Goal: Complete application form: Complete application form

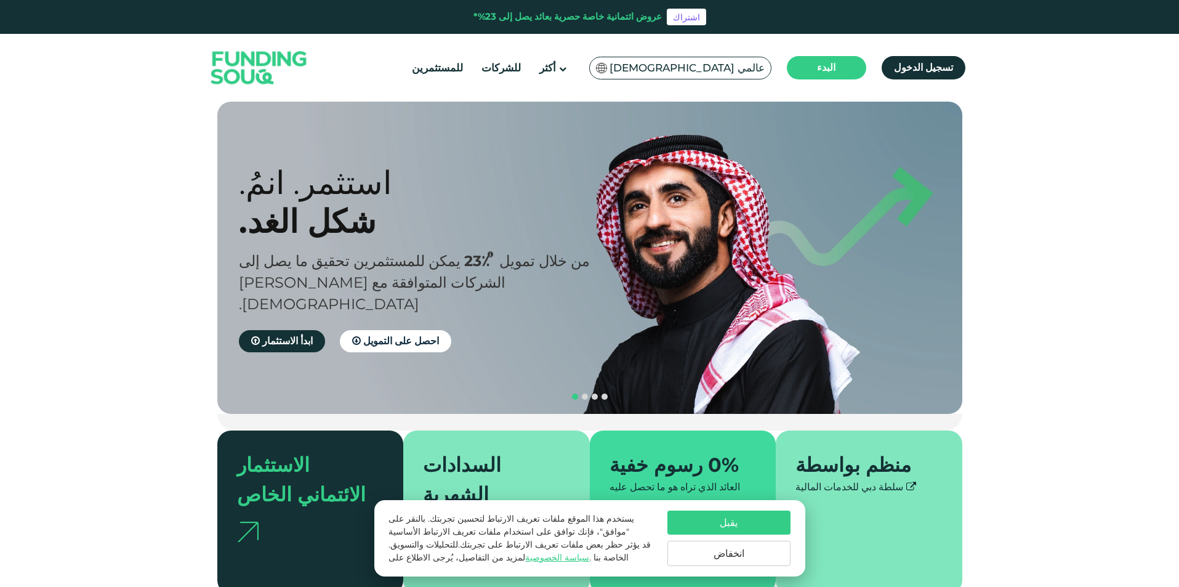
click at [747, 70] on font "عربي عالمي" at bounding box center [687, 68] width 155 height 12
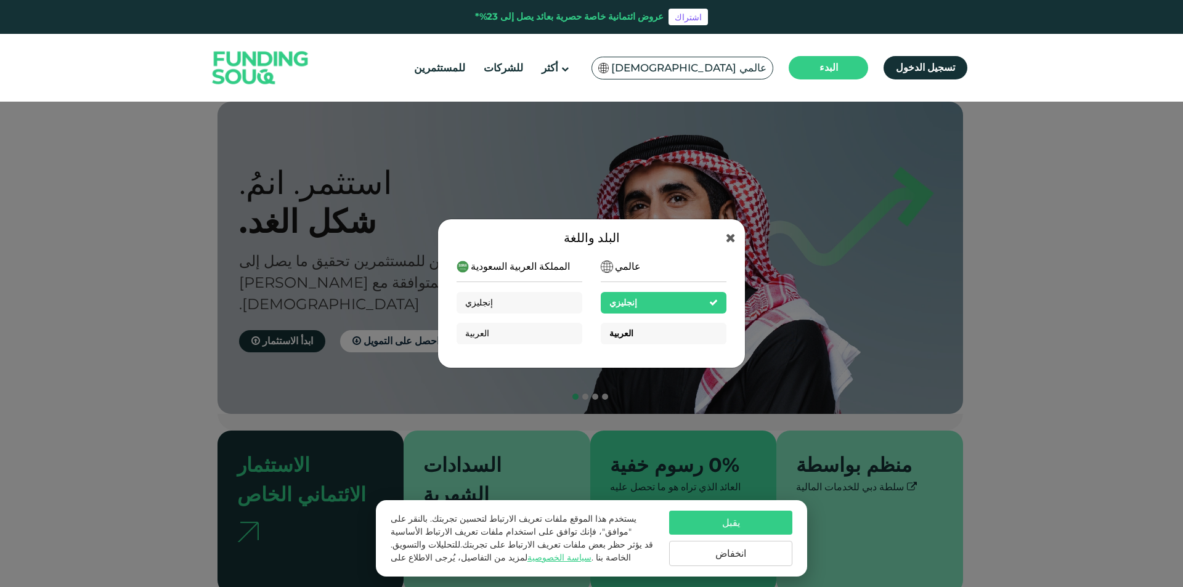
click at [650, 330] on div "العربية" at bounding box center [663, 334] width 126 height 22
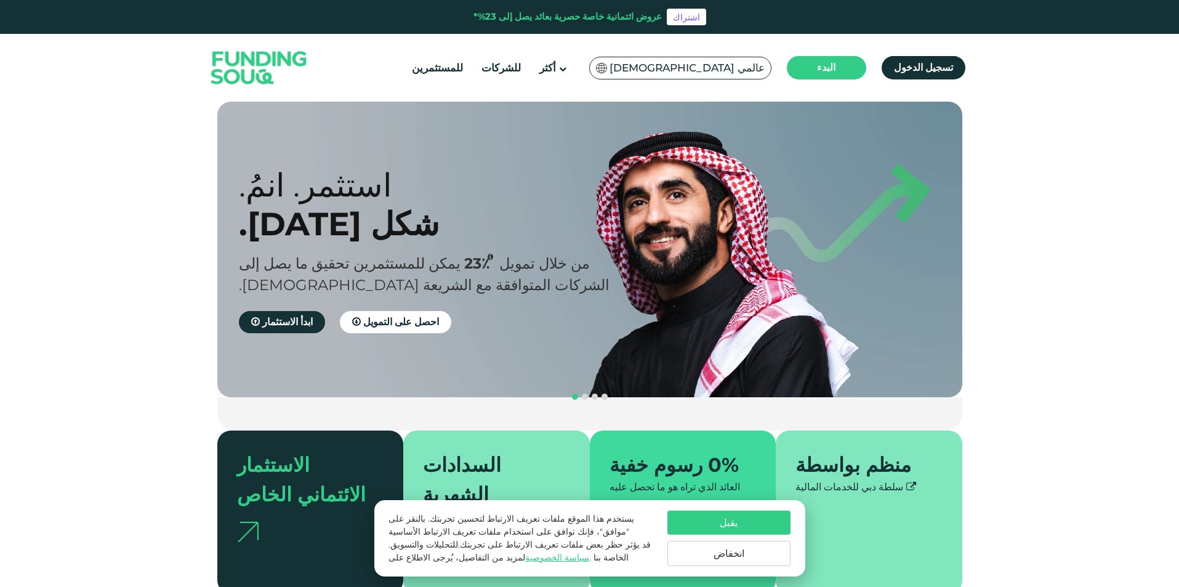
click at [725, 524] on font "يقبل" at bounding box center [729, 523] width 18 height 12
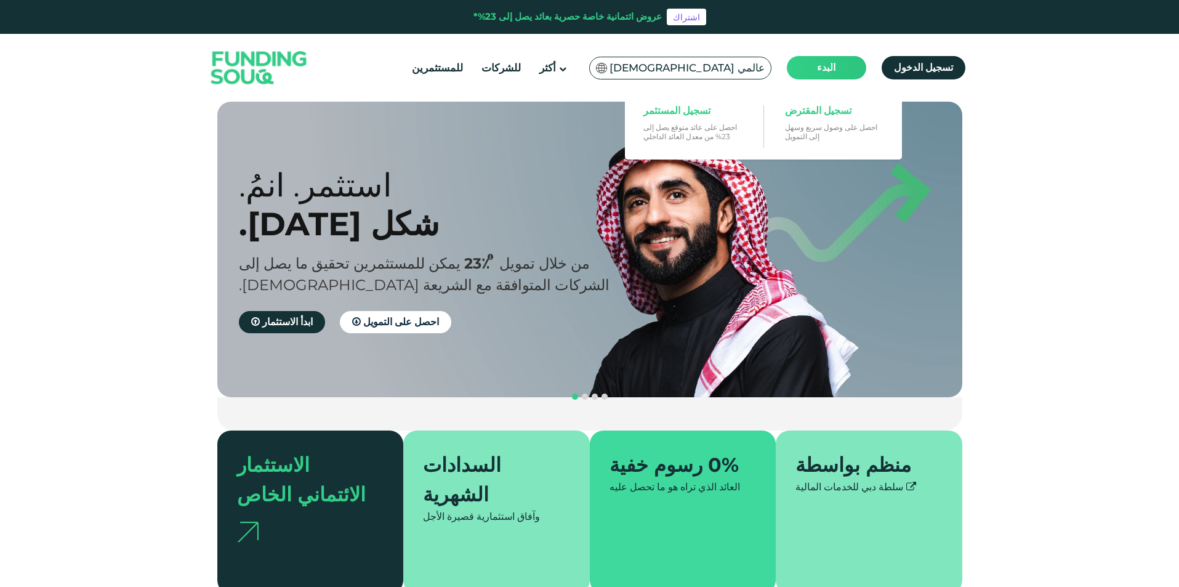
click at [843, 57] on main "البدء" at bounding box center [826, 67] width 79 height 23
click at [819, 107] on font "تسجيل المقترض" at bounding box center [818, 111] width 67 height 12
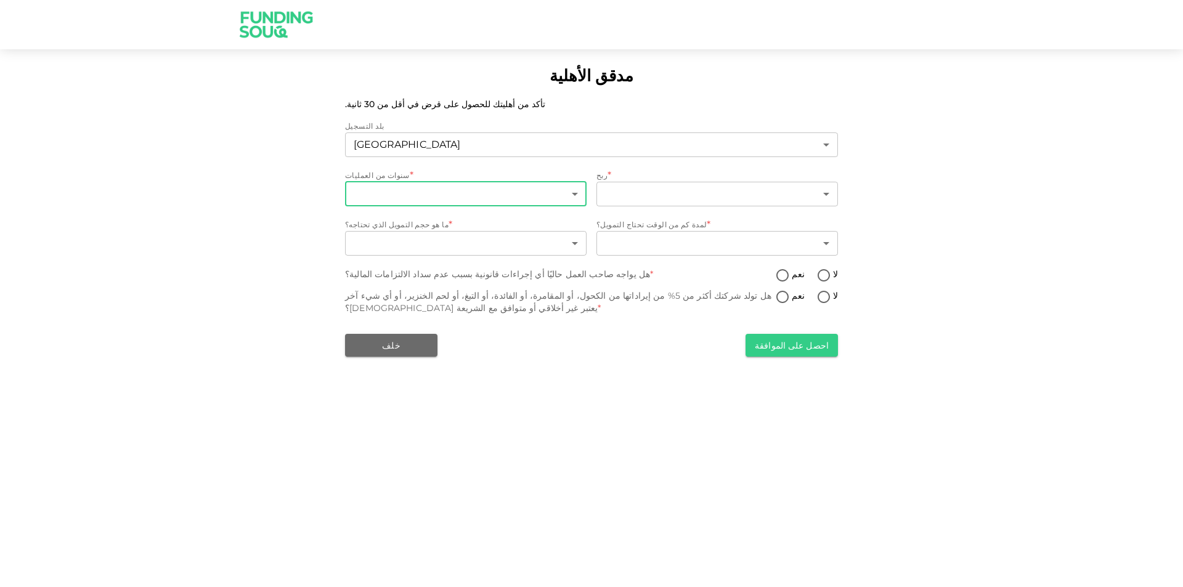
click at [514, 185] on body "مدقق الأهلية تأكد من أهليتك للحصول على قرض في أقل من 30 ثانية. بلد التسجيل Unit…" at bounding box center [591, 293] width 1183 height 587
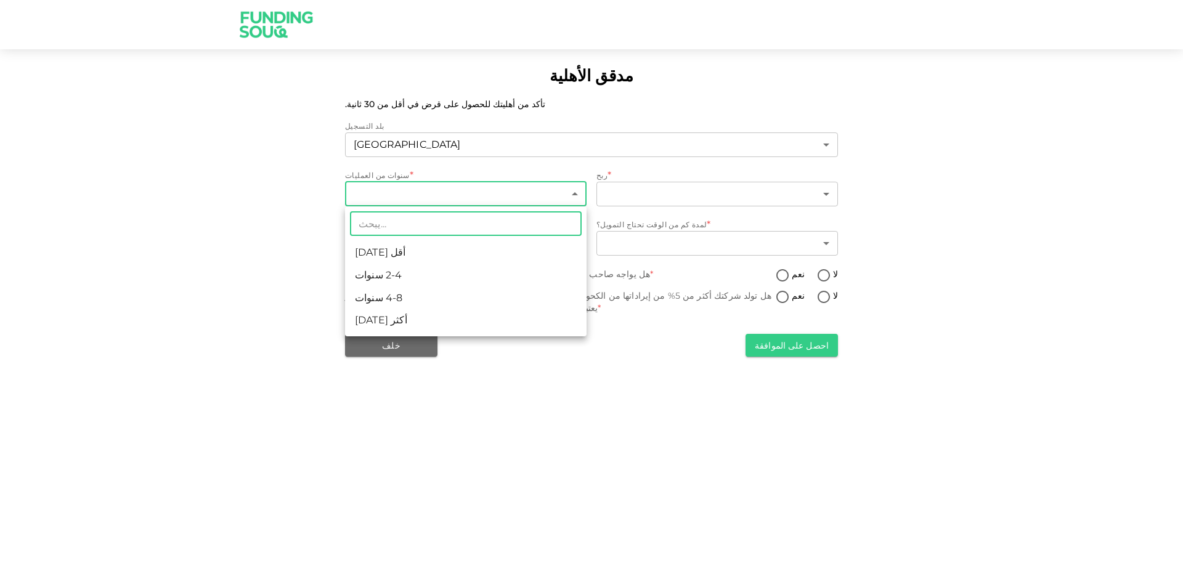
click at [506, 253] on li "أقل من سنتين" at bounding box center [465, 252] width 241 height 23
type input "1"
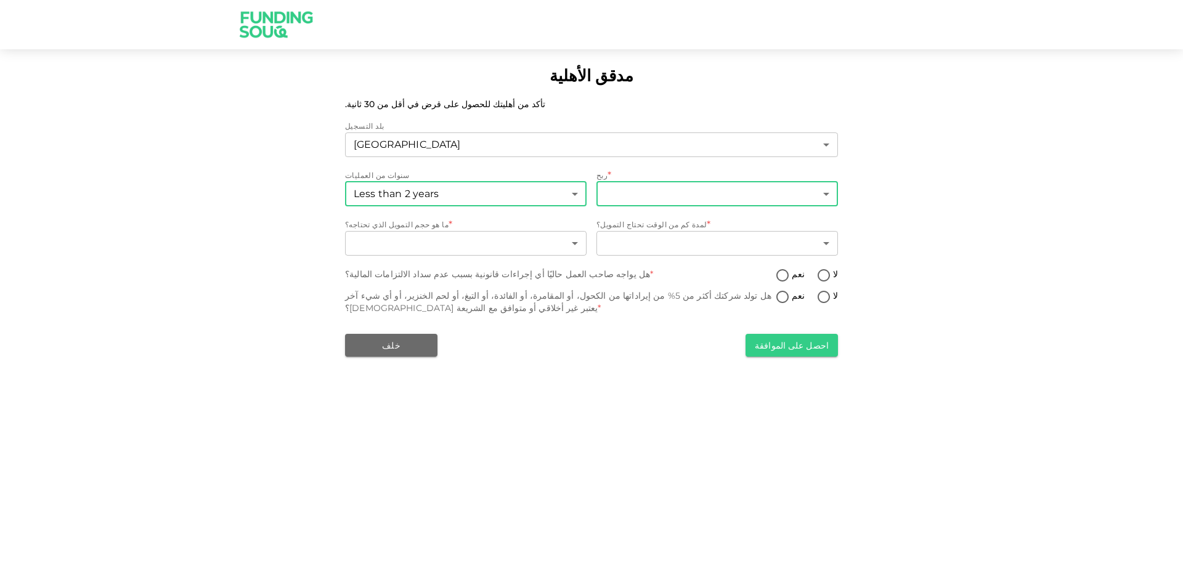
click at [646, 186] on body "مدقق الأهلية تأكد من أهليتك للحصول على قرض في أقل من 30 ثانية. بلد التسجيل Unit…" at bounding box center [591, 293] width 1183 height 587
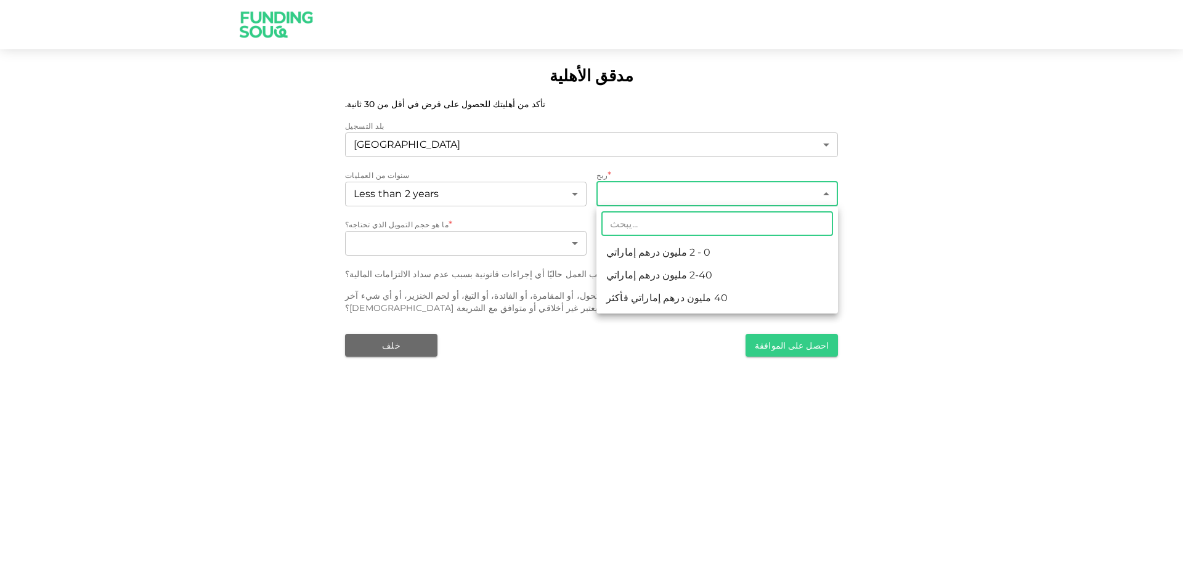
click at [698, 250] on li "0 - 2 مليون درهم إماراتي" at bounding box center [716, 252] width 241 height 23
type input "1"
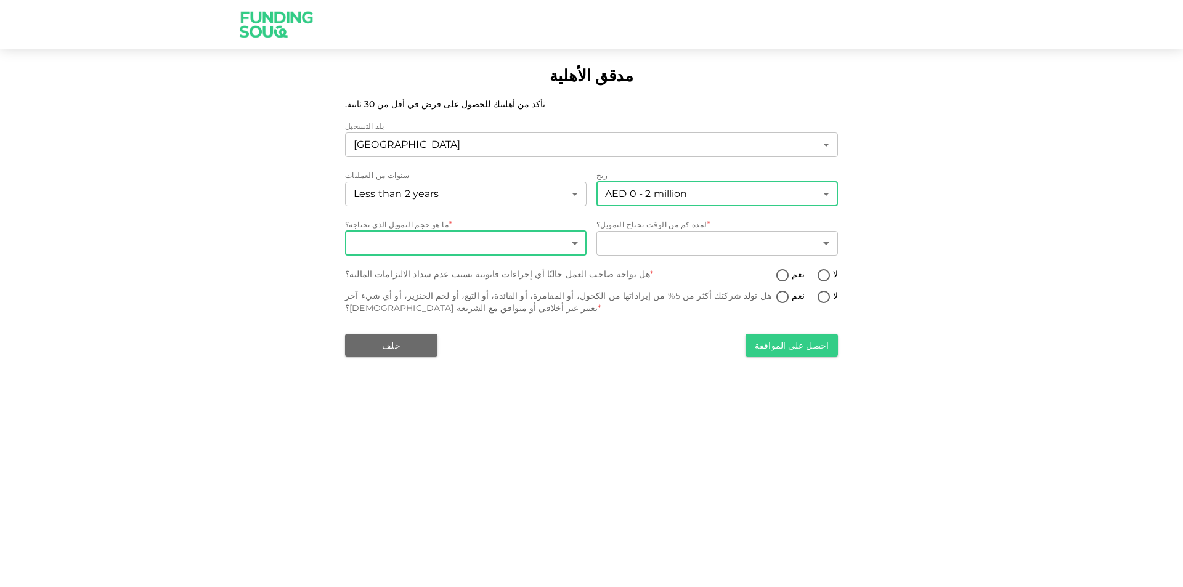
click at [483, 245] on body "مدقق الأهلية تأكد من أهليتك للحصول على قرض في أقل من 30 ثانية. بلد التسجيل Unit…" at bounding box center [591, 293] width 1183 height 587
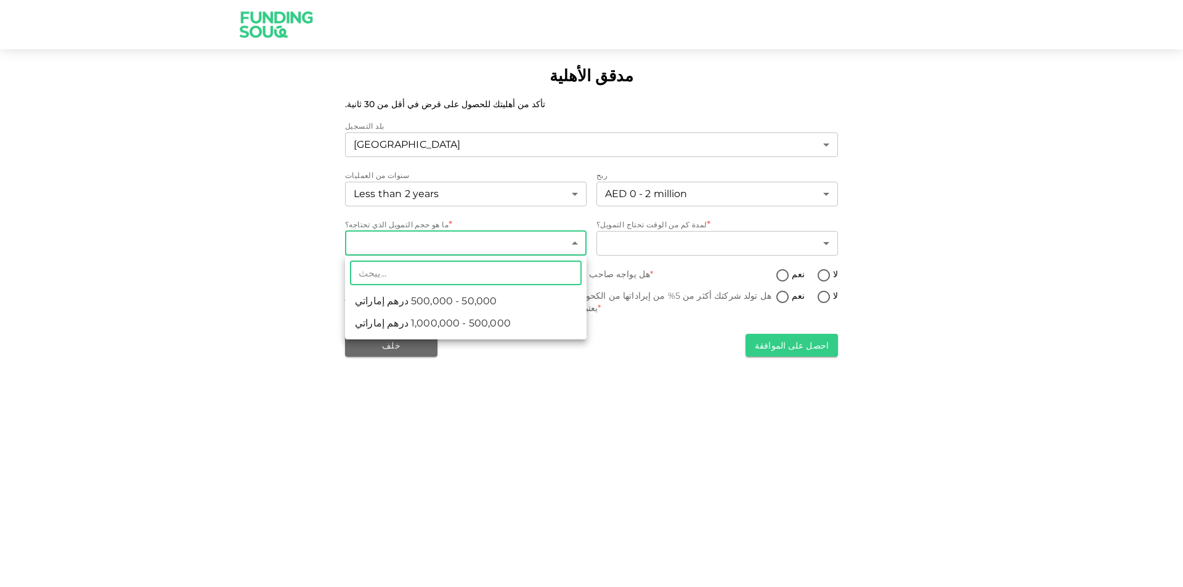
click at [488, 302] on li "50,000 - 500,000 درهم إماراتي" at bounding box center [465, 301] width 241 height 22
type input "1"
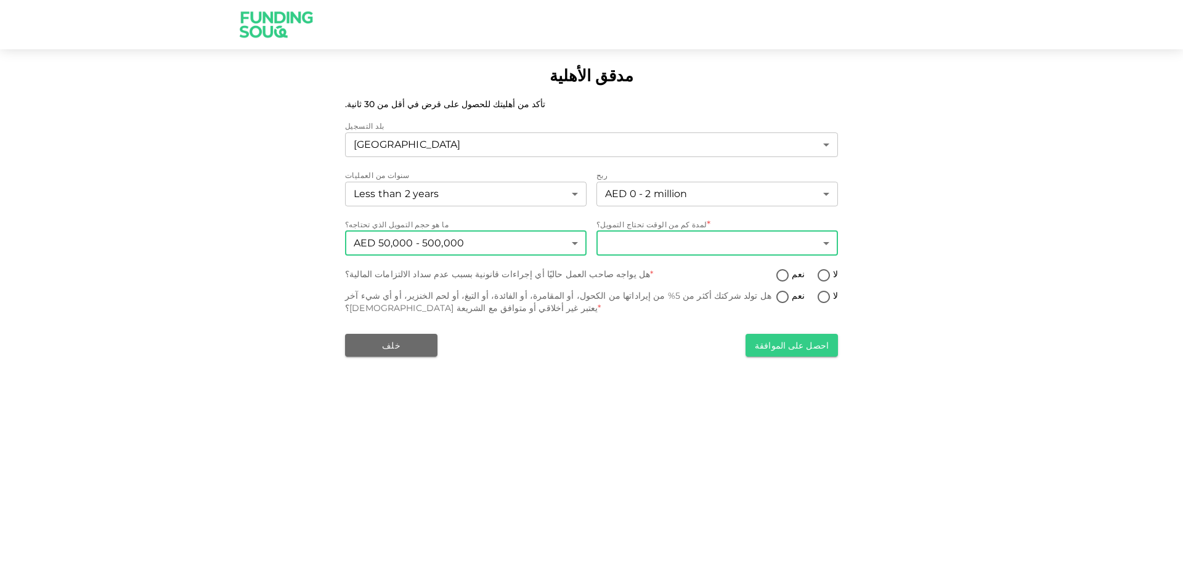
click at [667, 240] on body "مدقق الأهلية تأكد من أهليتك للحصول على قرض في أقل من 30 ثانية. بلد التسجيل Unit…" at bounding box center [591, 293] width 1183 height 587
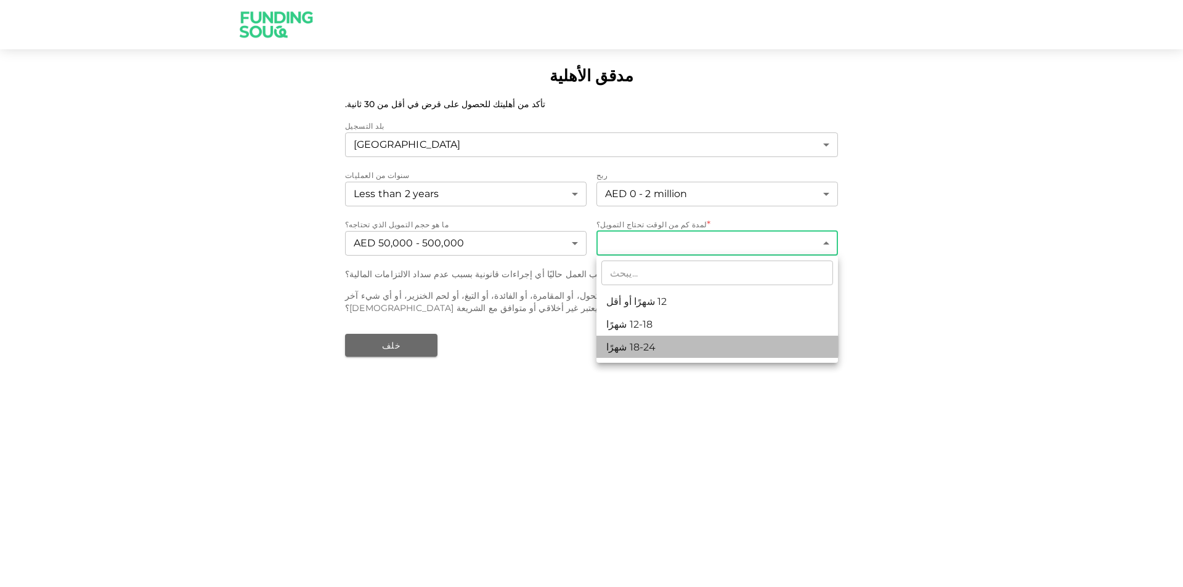
click at [677, 344] on li "18-24 شهرًا" at bounding box center [716, 347] width 241 height 23
type input "3"
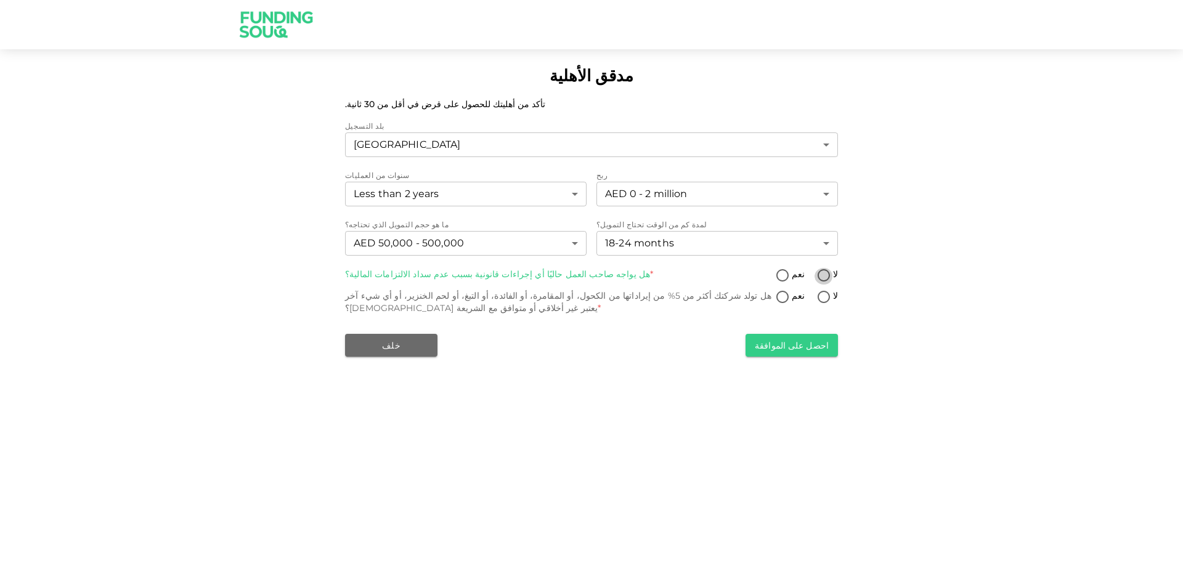
drag, startPoint x: 825, startPoint y: 274, endPoint x: 814, endPoint y: 275, distance: 10.5
click at [822, 275] on input "لا" at bounding box center [823, 276] width 18 height 17
radio input "true"
click at [822, 301] on input "لا" at bounding box center [823, 297] width 18 height 17
radio input "true"
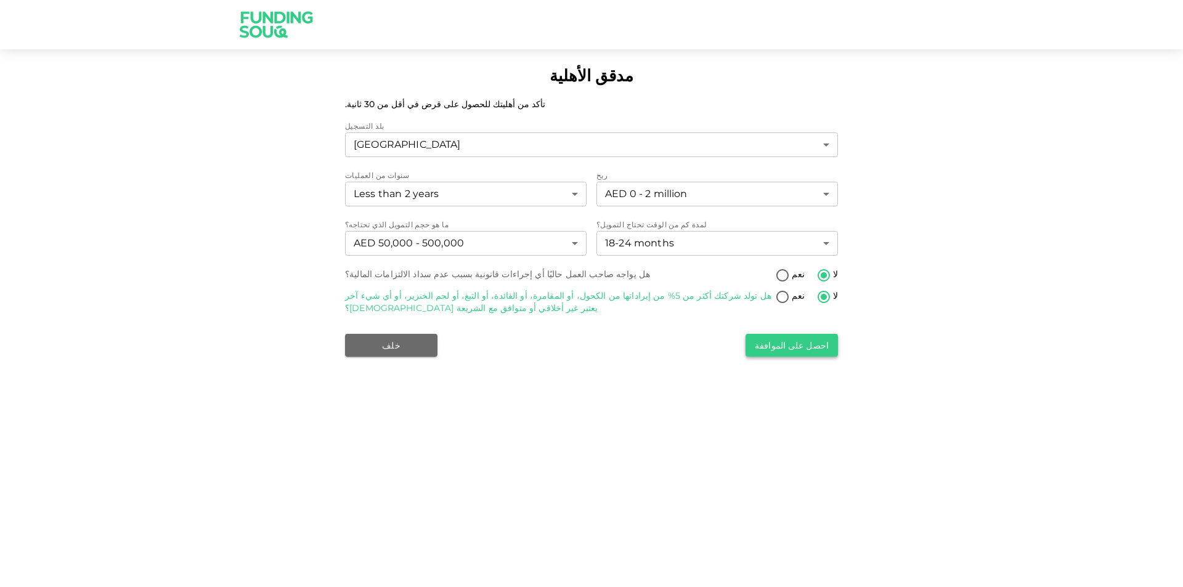
click at [778, 346] on font "احصل على الموافقة" at bounding box center [791, 345] width 74 height 11
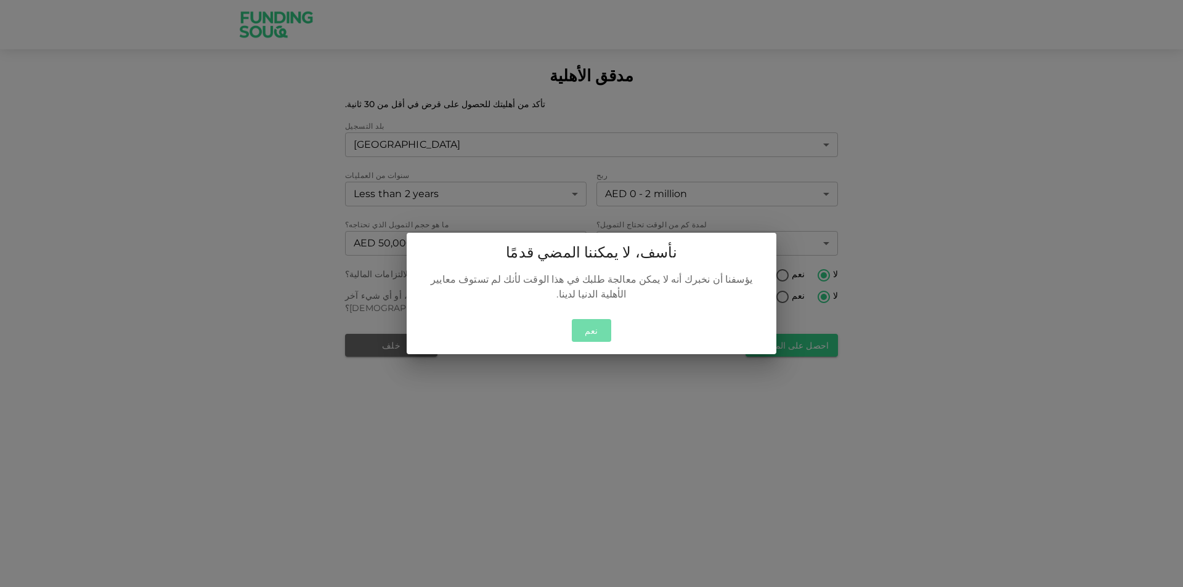
click at [596, 323] on button "نعم" at bounding box center [591, 330] width 39 height 23
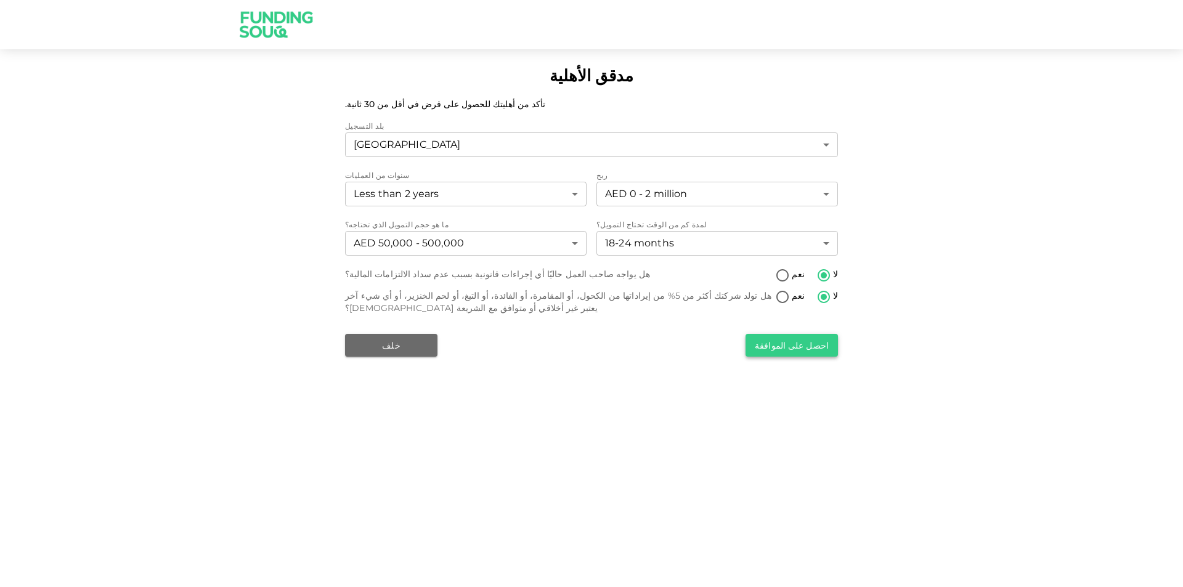
click at [820, 340] on button "احصل على الموافقة" at bounding box center [791, 345] width 92 height 23
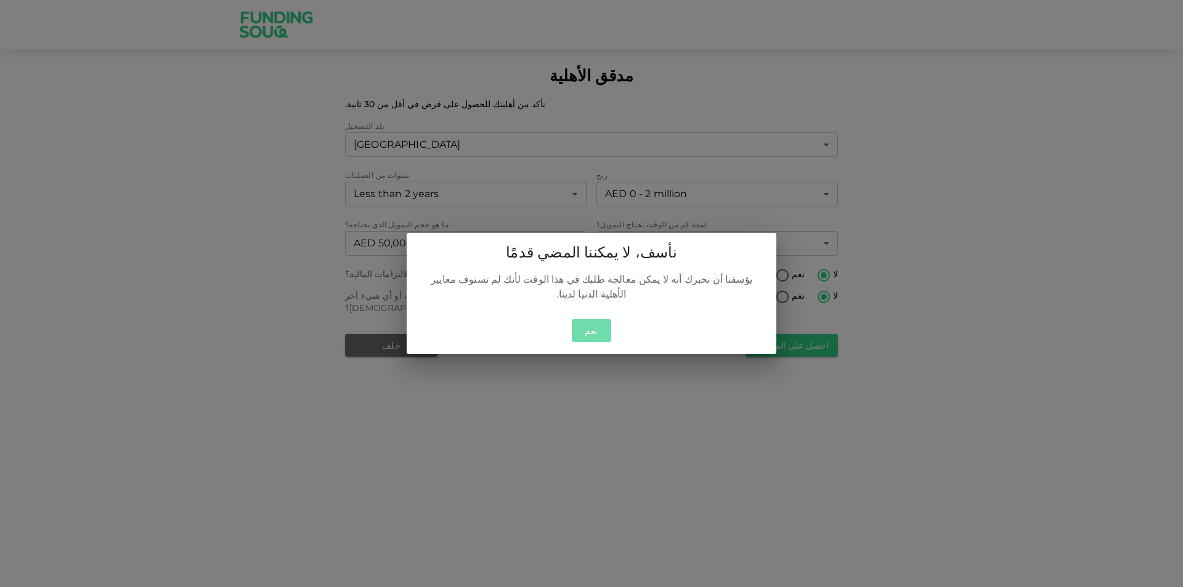
click at [581, 319] on button "نعم" at bounding box center [591, 330] width 39 height 23
